Goal: Task Accomplishment & Management: Use online tool/utility

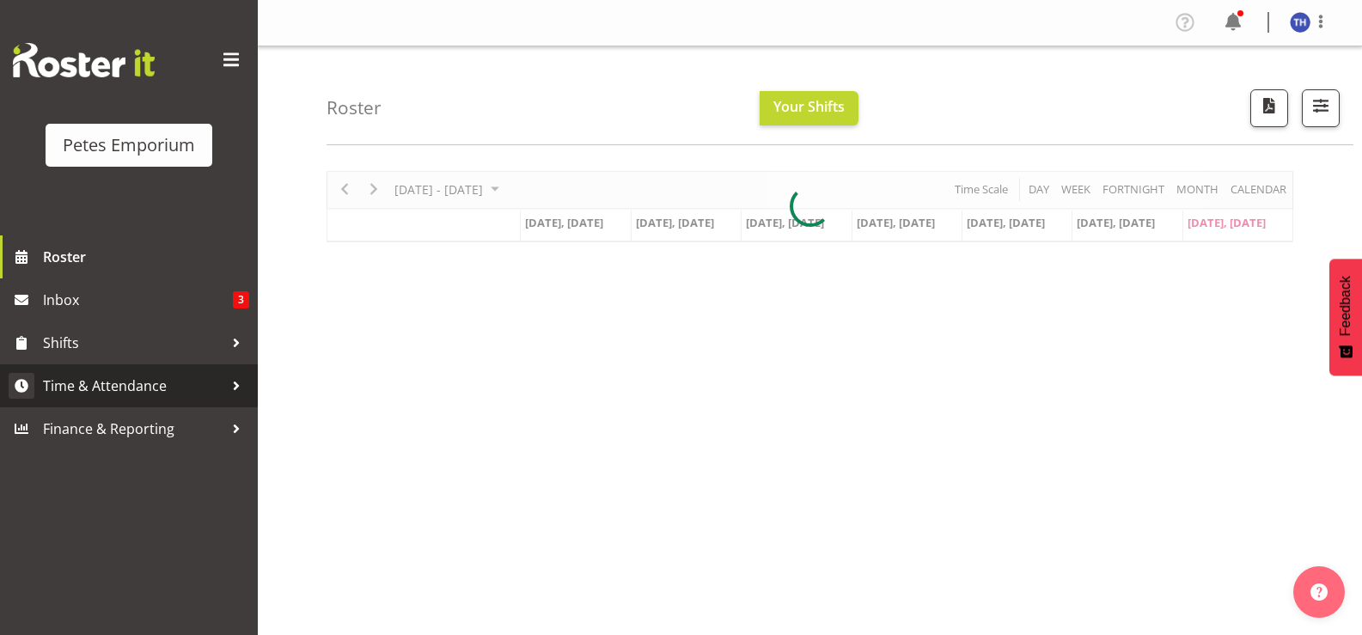
click at [140, 381] on span "Time & Attendance" at bounding box center [133, 386] width 180 height 26
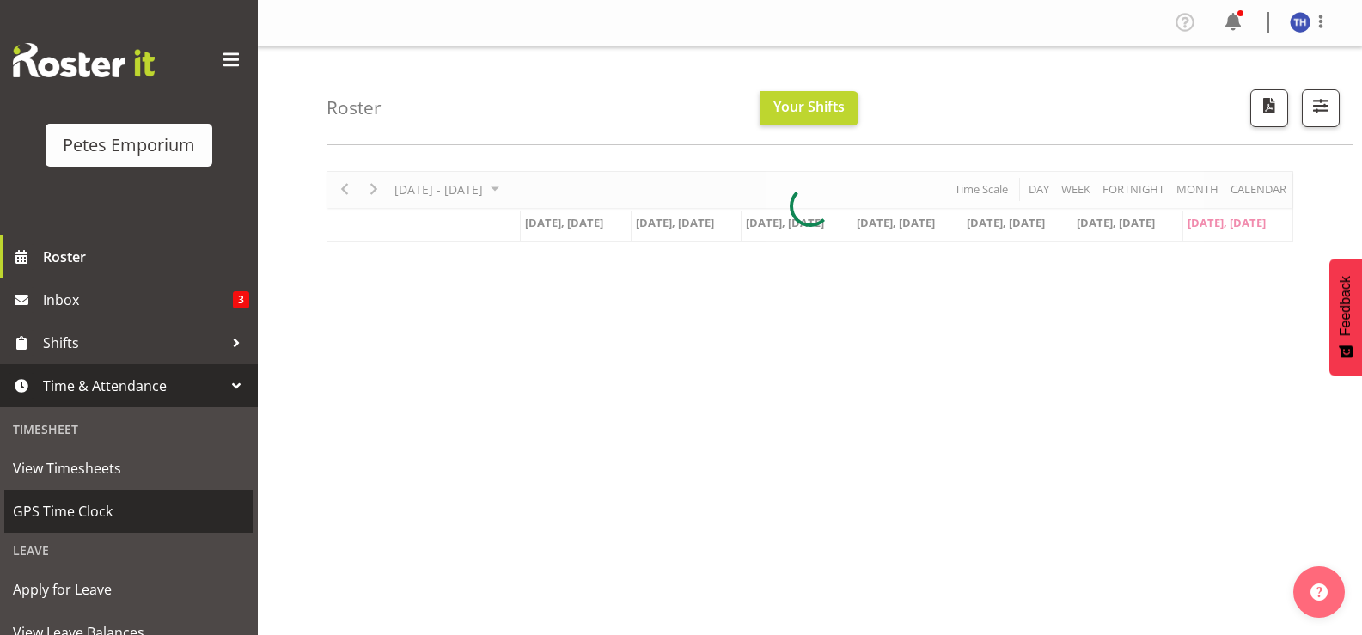
click at [105, 514] on span "GPS Time Clock" at bounding box center [129, 511] width 232 height 26
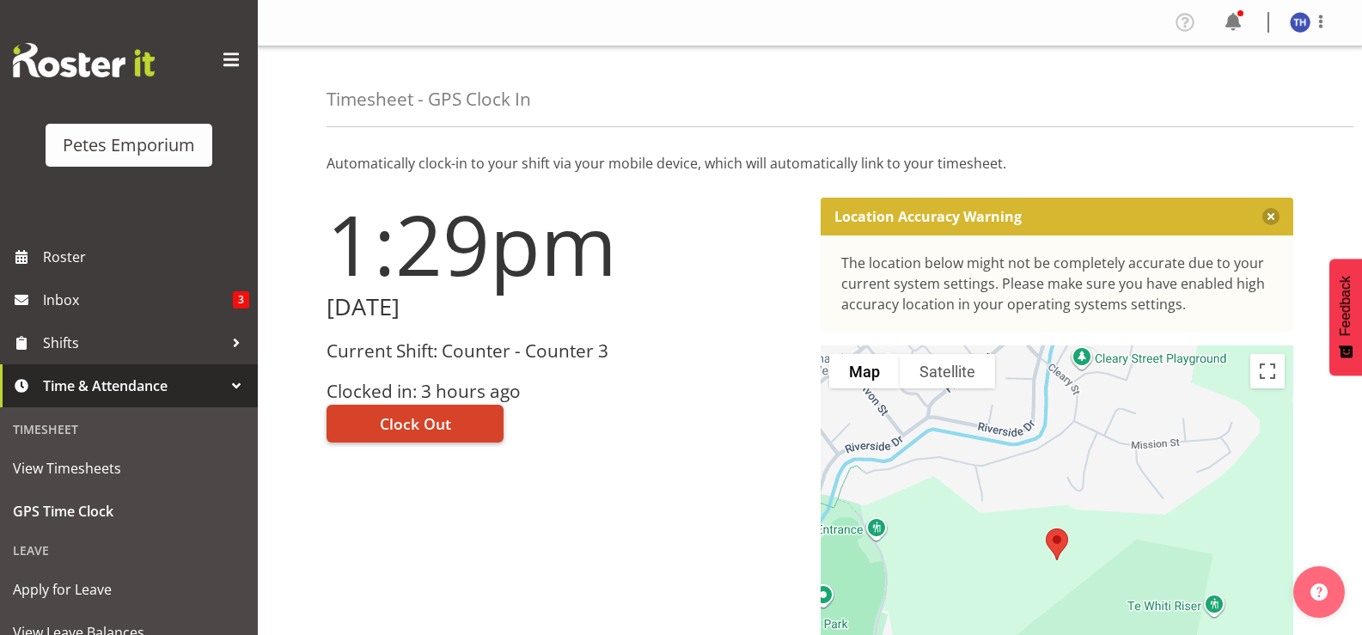
click at [456, 418] on button "Clock Out" at bounding box center [414, 424] width 177 height 38
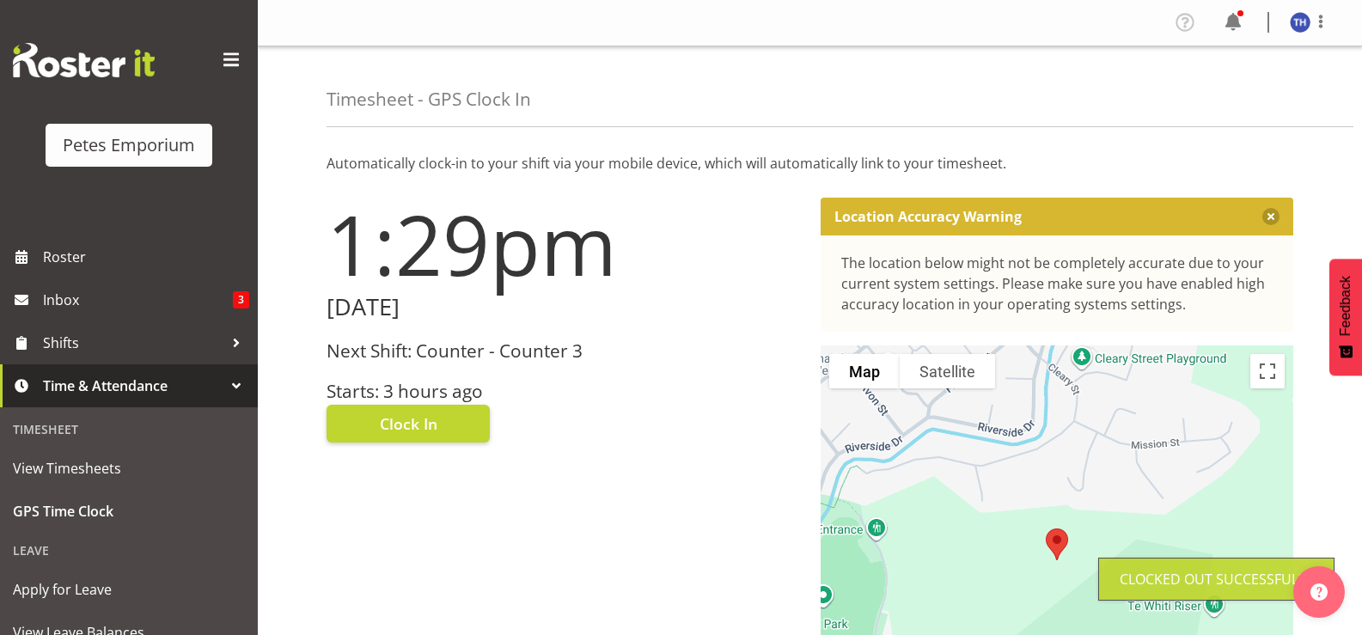
click at [1308, 22] on img at bounding box center [1300, 22] width 21 height 21
click at [1221, 97] on link "Log Out" at bounding box center [1248, 90] width 165 height 31
